Goal: Task Accomplishment & Management: Manage account settings

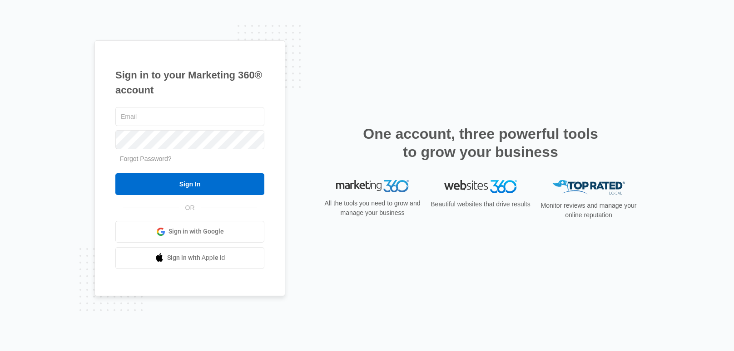
type input "[EMAIL_ADDRESS][DOMAIN_NAME]"
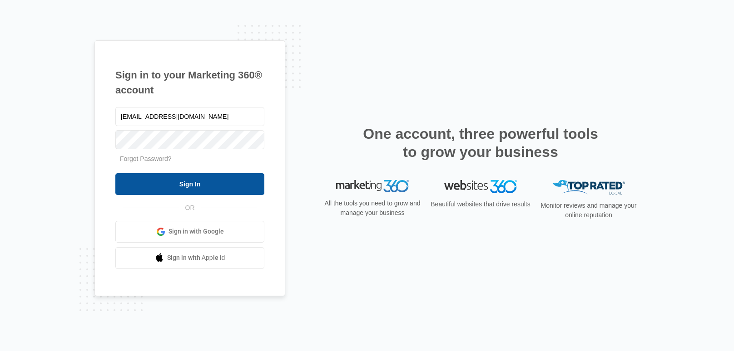
click at [184, 184] on input "Sign In" at bounding box center [189, 184] width 149 height 22
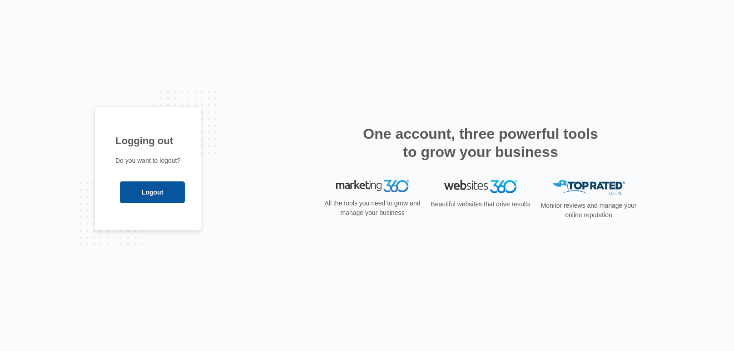
click at [137, 188] on input "Logout" at bounding box center [152, 193] width 65 height 22
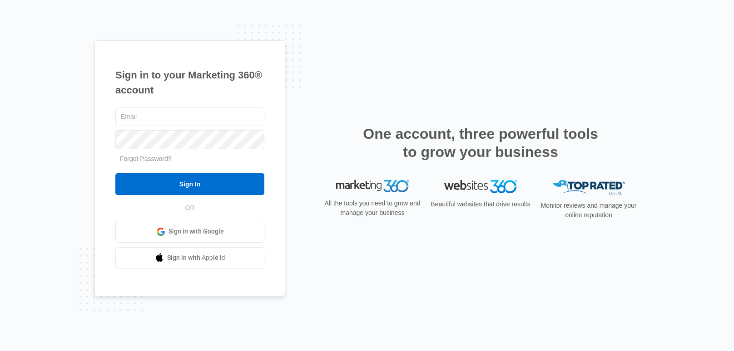
type input "[EMAIL_ADDRESS][DOMAIN_NAME]"
click at [137, 188] on input "Sign In" at bounding box center [189, 184] width 149 height 22
